Goal: Contribute content: Add original content to the website for others to see

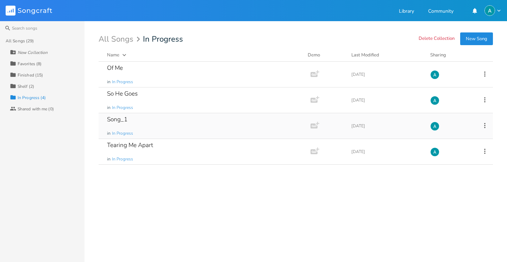
click at [162, 120] on div "Song_1 in In Progress" at bounding box center [203, 125] width 192 height 25
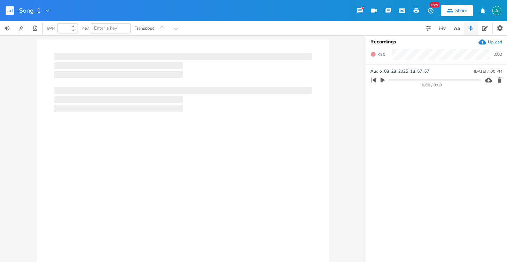
type input "100"
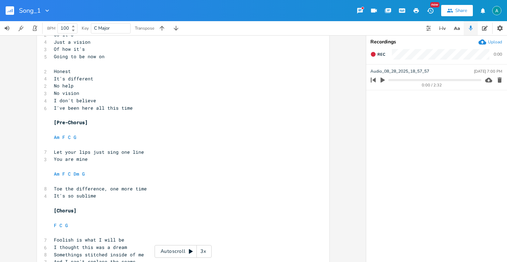
scroll to position [67, 0]
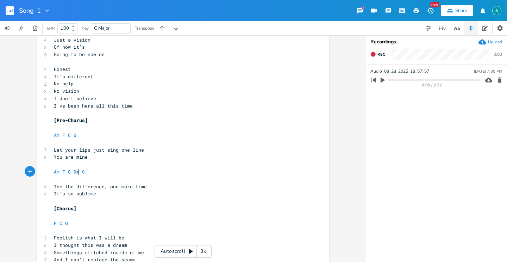
click at [76, 173] on span "Dm" at bounding box center [77, 171] width 6 height 7
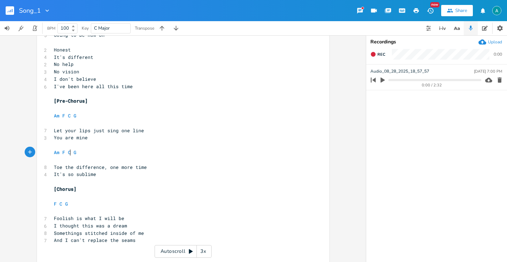
scroll to position [95, 0]
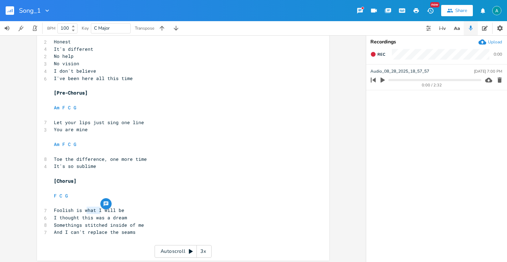
type textarea "what I"
drag, startPoint x: 99, startPoint y: 209, endPoint x: 79, endPoint y: 212, distance: 20.6
click at [82, 211] on span "Foolish is what I will be" at bounding box center [89, 210] width 70 height 6
drag, startPoint x: 79, startPoint y: 212, endPoint x: 61, endPoint y: 217, distance: 19.1
click at [77, 212] on span "Foolish is what I will be" at bounding box center [89, 210] width 70 height 6
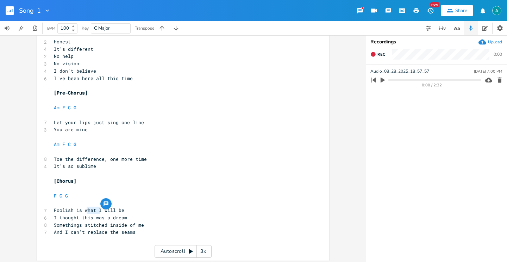
type textarea "s"
type textarea "thes"
type textarea "y"
type textarea "call me"
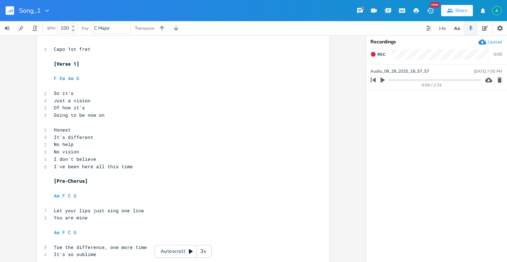
scroll to position [0, 0]
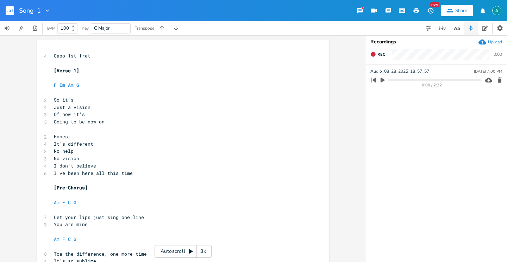
click at [164, 178] on pre "​" at bounding box center [179, 180] width 254 height 7
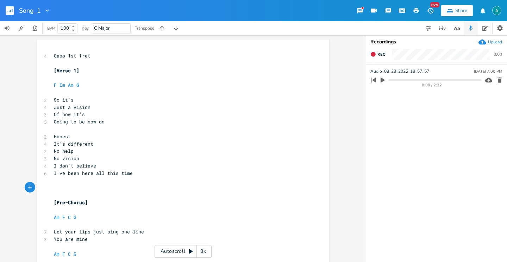
type textarea "[]"
type textarea "Riff"
click at [178, 196] on pre "​" at bounding box center [179, 194] width 254 height 7
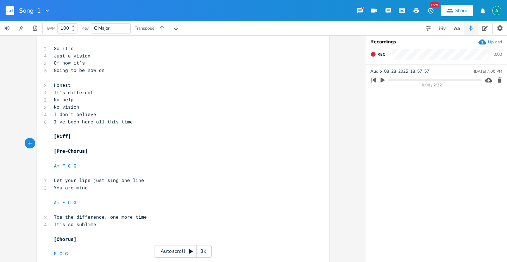
scroll to position [54, 0]
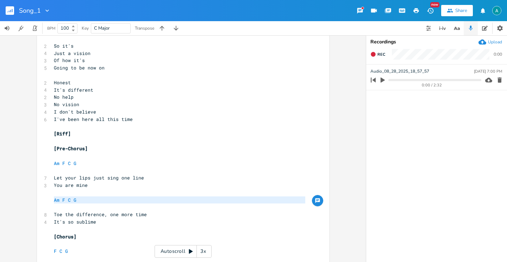
type textarea "Am F C G"
drag, startPoint x: 85, startPoint y: 206, endPoint x: 40, endPoint y: 201, distance: 45.3
click at [40, 201] on div "Am F C G x 4 Capo 1st fret ​ [Verse 1] ​ F Em Am G ​ 2 So it's 4 Just a vision …" at bounding box center [183, 151] width 292 height 330
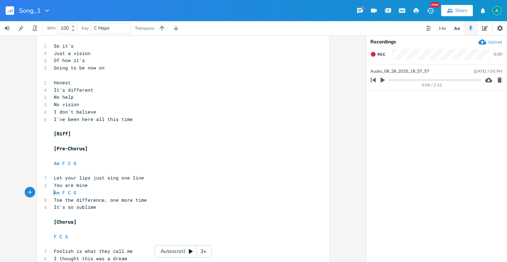
click at [78, 195] on pre "Am F C G" at bounding box center [179, 192] width 254 height 7
click at [82, 190] on pre "Am F C G" at bounding box center [179, 192] width 254 height 7
type textarea "G"
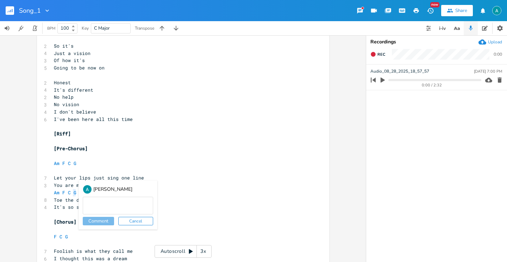
click at [138, 223] on button "Cancel" at bounding box center [135, 221] width 35 height 8
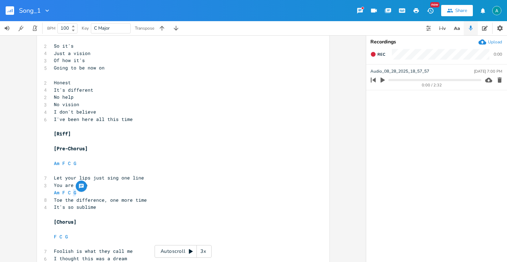
click at [124, 194] on pre "Am F C G" at bounding box center [179, 192] width 254 height 7
type textarea "Am F C G"
click at [124, 194] on pre "Am F C G" at bounding box center [179, 192] width 254 height 7
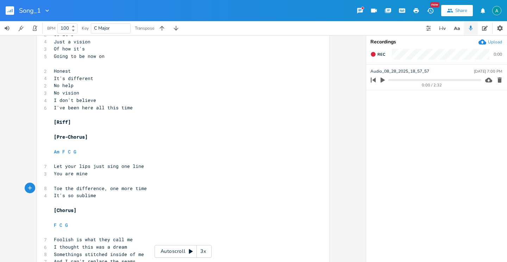
scroll to position [98, 0]
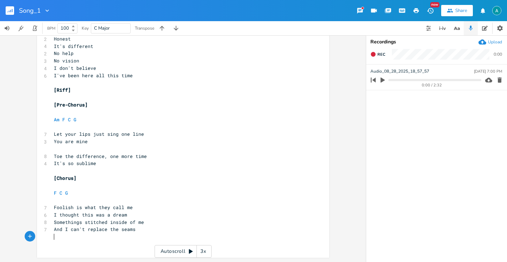
click at [144, 239] on pre "​" at bounding box center [179, 236] width 254 height 7
type textarea "F G Am G"
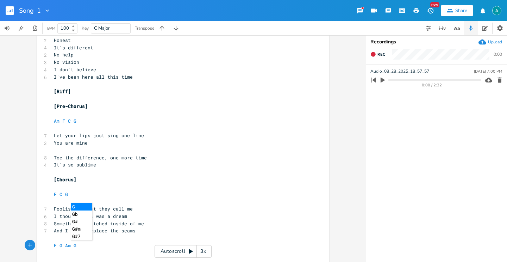
type textarea "Am F C G"
drag, startPoint x: 241, startPoint y: 116, endPoint x: 235, endPoint y: 132, distance: 17.1
click at [240, 123] on div "4 Capo 1st fret ​ [Verse 1] ​ F Em Am G ​ 2 So it's 4 Just a vision 3 Of how it…" at bounding box center [179, 106] width 254 height 300
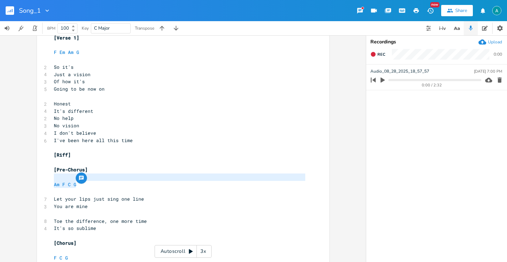
scroll to position [0, 0]
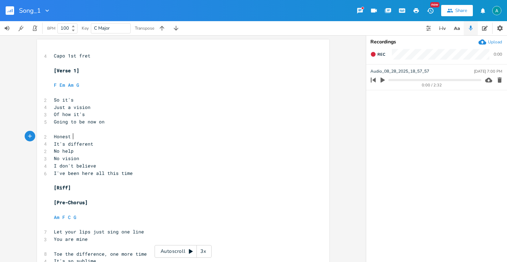
drag, startPoint x: 230, startPoint y: 135, endPoint x: 228, endPoint y: 131, distance: 4.4
click at [230, 135] on pre "Honest" at bounding box center [179, 136] width 254 height 7
click at [459, 26] on icon "button" at bounding box center [456, 28] width 9 height 9
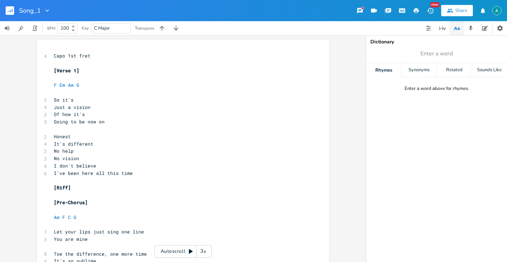
click at [446, 46] on div "Dictionary Enter a word Rhymes Synonyms Related Sounds Like Enter a word above …" at bounding box center [436, 148] width 141 height 226
type input "vision"
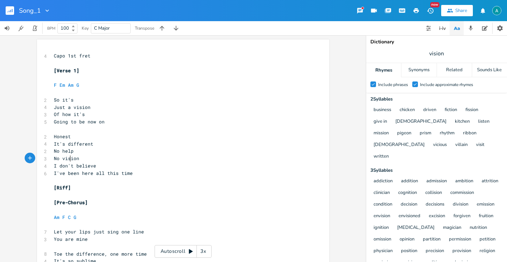
click at [68, 155] on span "No vision" at bounding box center [66, 158] width 25 height 6
type textarea "vision"
click at [67, 156] on span "No vision" at bounding box center [66, 158] width 25 height 6
click at [61, 162] on pre "I don't believe" at bounding box center [179, 165] width 254 height 7
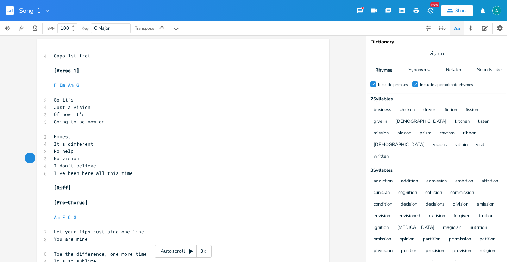
click at [61, 162] on pre "I don't believe" at bounding box center [179, 165] width 254 height 7
type textarea "No vision"
click at [61, 162] on pre "I don't believe" at bounding box center [179, 165] width 254 height 7
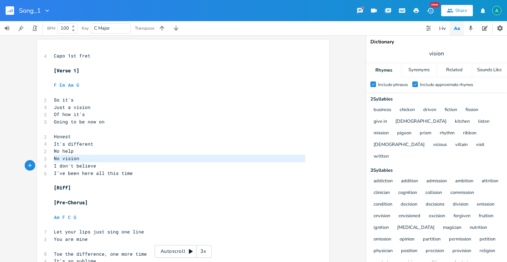
click at [61, 162] on pre "I don't believe" at bounding box center [179, 165] width 254 height 7
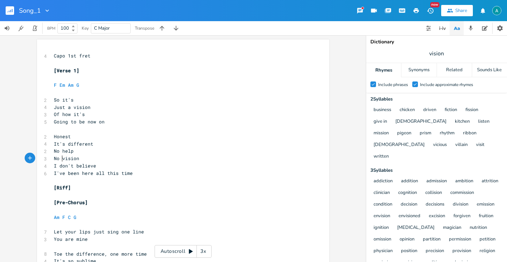
click at [61, 162] on pre "I don't believe" at bounding box center [179, 165] width 254 height 7
type textarea "vision"
click at [61, 162] on pre "I don't believe" at bounding box center [179, 165] width 254 height 7
click at [62, 160] on span "No vision" at bounding box center [66, 158] width 25 height 6
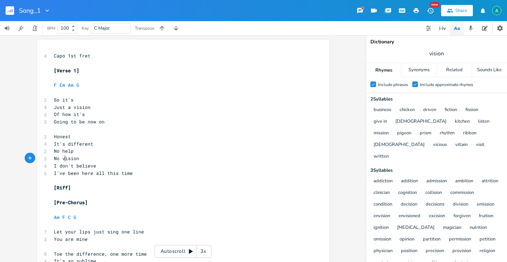
click at [62, 160] on span "No vision" at bounding box center [66, 158] width 25 height 6
type textarea "No vision"
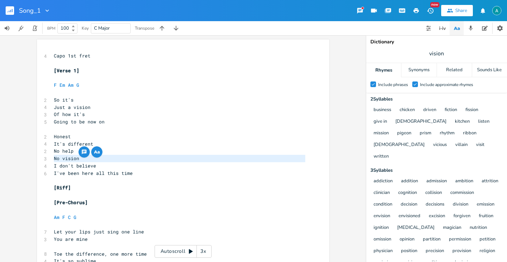
click at [62, 160] on span "No vision" at bounding box center [66, 158] width 25 height 6
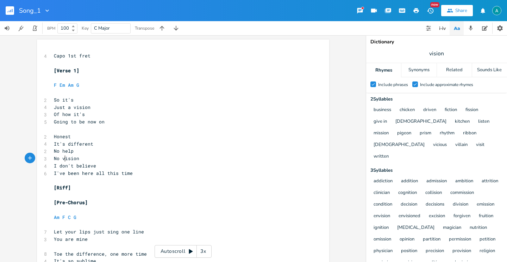
click at [62, 160] on span "No vision" at bounding box center [66, 158] width 25 height 6
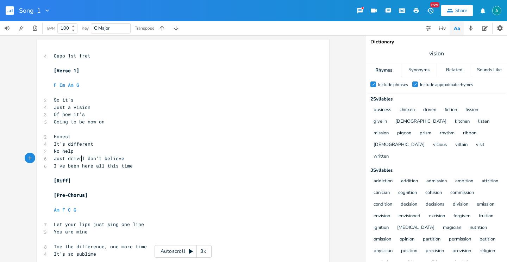
type textarea "Just driven"
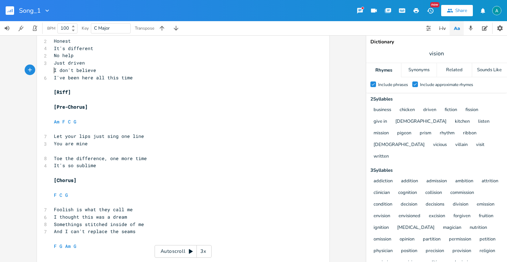
scroll to position [105, 0]
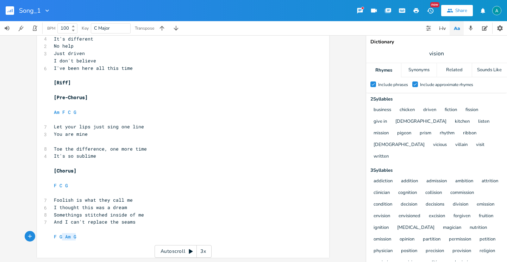
type textarea "F G Am G"
drag, startPoint x: 94, startPoint y: 237, endPoint x: 21, endPoint y: 234, distance: 72.9
click at [25, 233] on div "F G Am G x 4 Capo 1st fret ​ [Verse 1] ​ F Em Am G ​ 2 So it's 4 Just a vision …" at bounding box center [183, 148] width 366 height 226
type textarea "F C G"
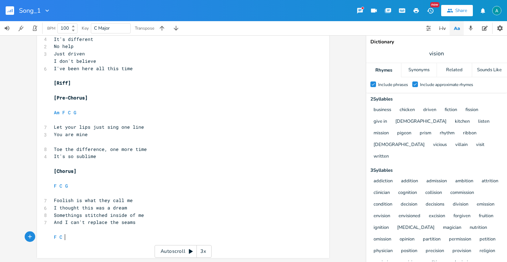
scroll to position [0, 11]
drag, startPoint x: 259, startPoint y: 160, endPoint x: 243, endPoint y: 162, distance: 15.9
click at [257, 160] on pre "​" at bounding box center [179, 163] width 254 height 7
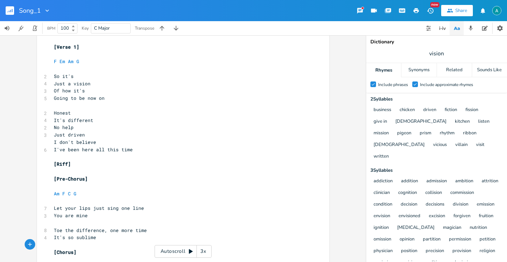
scroll to position [0, 0]
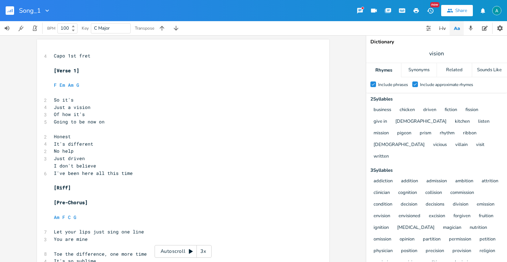
click at [171, 245] on div "Autoscroll 3x" at bounding box center [183, 251] width 57 height 13
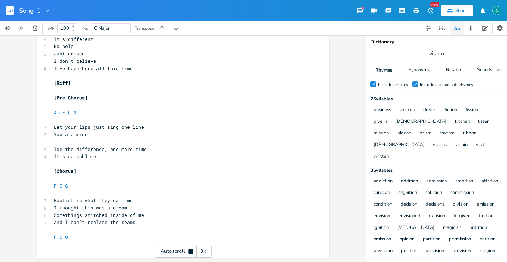
scroll to position [105, 0]
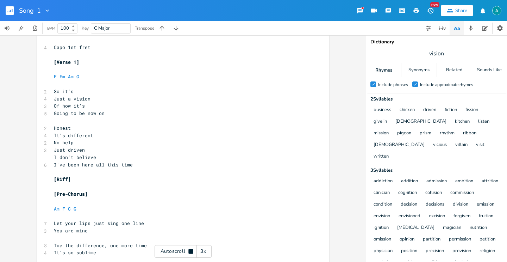
click at [162, 247] on div "Autoscroll 3x" at bounding box center [183, 251] width 57 height 13
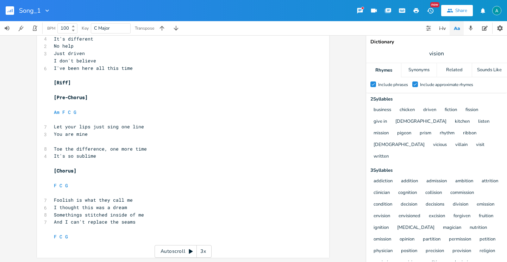
scroll to position [0, 0]
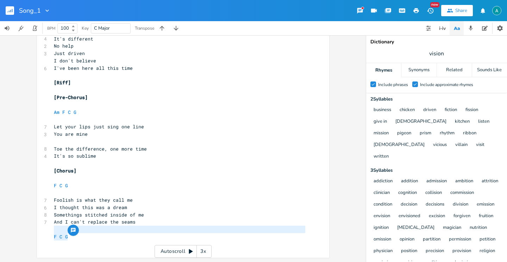
type textarea "F C G"
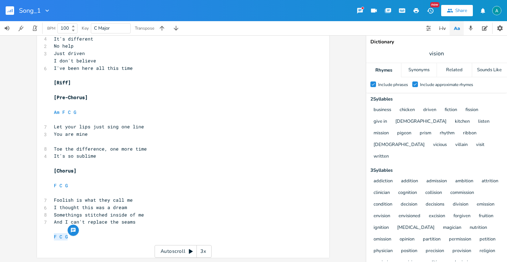
drag, startPoint x: 74, startPoint y: 237, endPoint x: 46, endPoint y: 236, distance: 27.8
click at [44, 238] on div "F C G x 4 Capo 1st fret ​ [Verse 1] ​ F Em Am G ​ 2 So it's 4 Just a vision 3 O…" at bounding box center [183, 96] width 292 height 323
click at [56, 237] on span "F C G" at bounding box center [61, 236] width 14 height 6
type textarea "Dm"
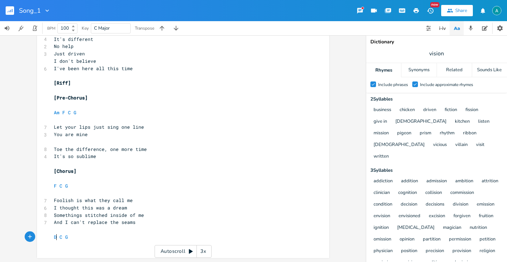
scroll to position [0, 7]
click at [103, 236] on pre "Dm C G" at bounding box center [179, 236] width 254 height 7
click at [462, 28] on button "button" at bounding box center [457, 28] width 14 height 14
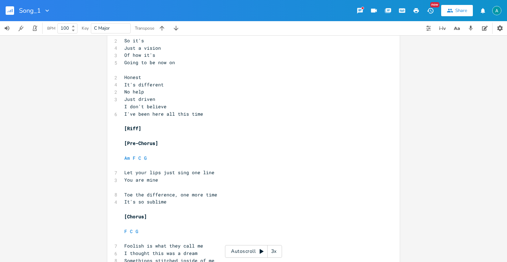
scroll to position [105, 0]
